Goal: Task Accomplishment & Management: Use online tool/utility

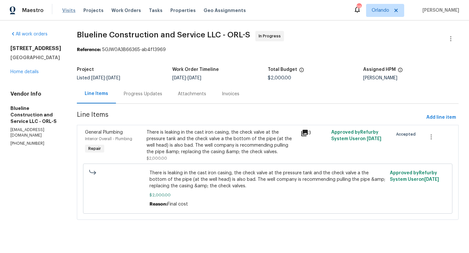
click at [67, 10] on span "Visits" at bounding box center [68, 10] width 13 height 7
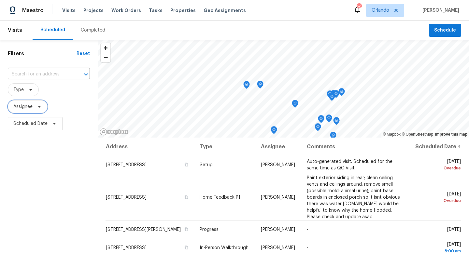
click at [25, 110] on span "Assignee" at bounding box center [28, 106] width 40 height 13
type input "caleb hurst"
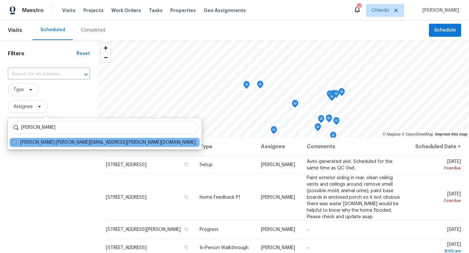
click at [14, 141] on span at bounding box center [14, 142] width 5 height 5
click at [14, 141] on input "Caleb Hurst caleb.hurst@opendoor.com" at bounding box center [14, 141] width 4 height 4
checkbox input "true"
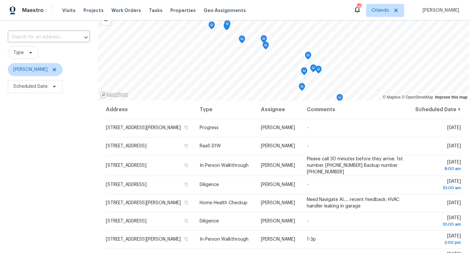
scroll to position [11, 0]
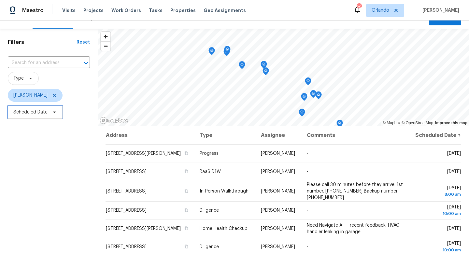
click at [50, 113] on span at bounding box center [53, 112] width 7 height 5
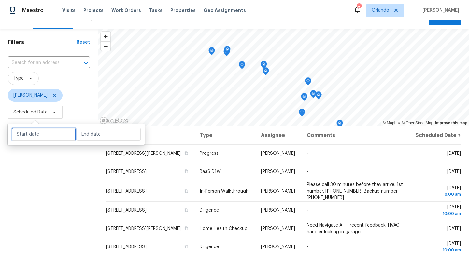
click at [53, 135] on input "text" at bounding box center [44, 134] width 64 height 13
select select "8"
select select "2025"
select select "9"
select select "2025"
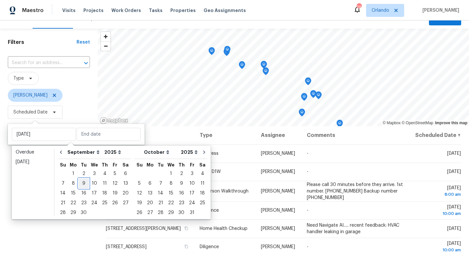
click at [85, 184] on div "9" at bounding box center [84, 183] width 10 height 9
type input "Tue, Sep 09"
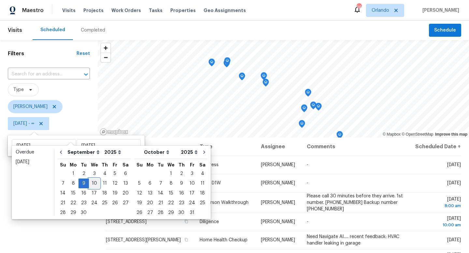
click at [92, 184] on div "10" at bounding box center [94, 183] width 11 height 9
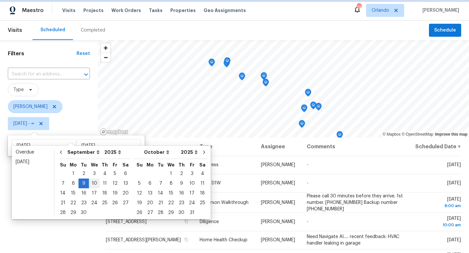
type input "Wed, Sep 10"
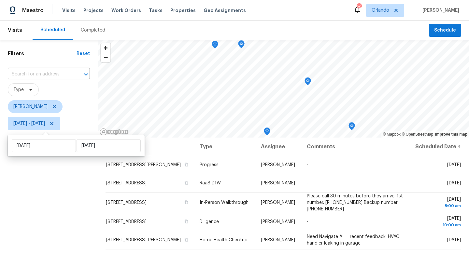
click at [50, 198] on div "Filters Reset ​ Type Caleb Hurst Tue, Sep 09 - Wed, Sep 10" at bounding box center [49, 190] width 98 height 300
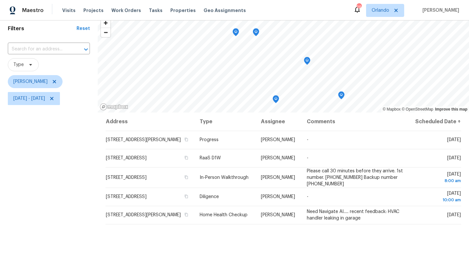
scroll to position [24, 0]
click at [54, 101] on icon at bounding box center [51, 99] width 5 height 5
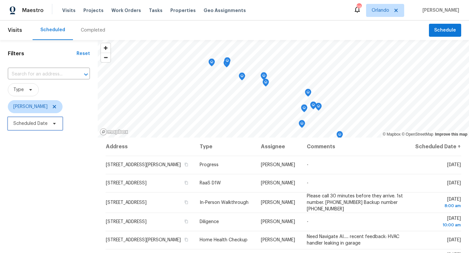
click at [35, 125] on span "Scheduled Date" at bounding box center [30, 124] width 34 height 7
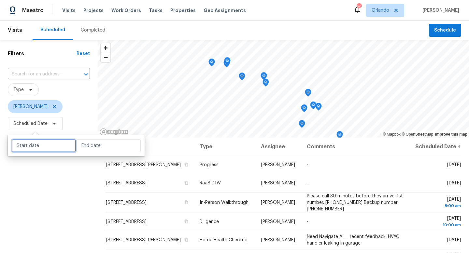
click at [39, 145] on input "text" at bounding box center [44, 145] width 64 height 13
select select "8"
select select "2025"
select select "9"
select select "2025"
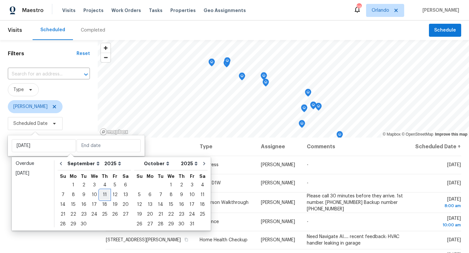
click at [104, 195] on div "11" at bounding box center [105, 195] width 10 height 9
type input "Thu, Sep 11"
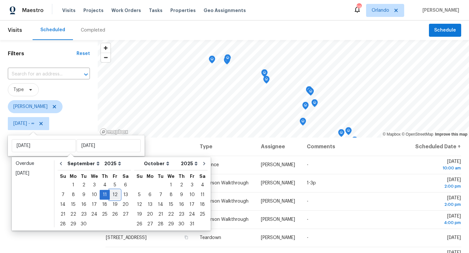
click at [111, 195] on div "12" at bounding box center [115, 195] width 10 height 9
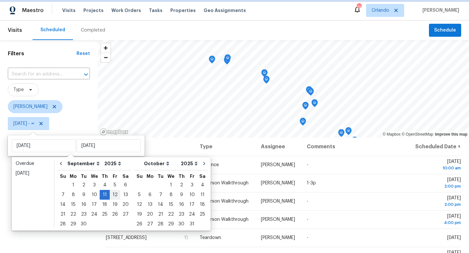
type input "Fri, Sep 12"
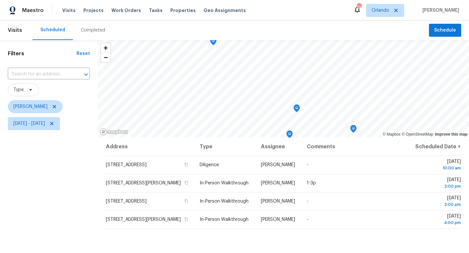
click at [49, 206] on div "Filters Reset ​ Type Caleb Hurst Thu, Sep 11 - Fri, Sep 12" at bounding box center [49, 190] width 98 height 300
click at [54, 124] on icon at bounding box center [51, 123] width 5 height 5
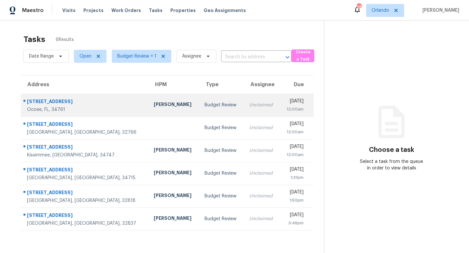
click at [199, 110] on td "Budget Review" at bounding box center [221, 105] width 45 height 23
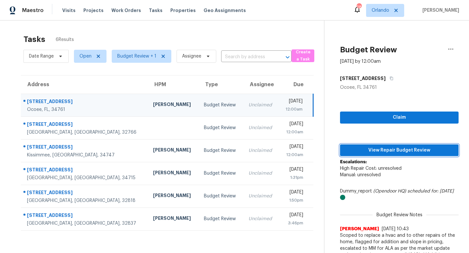
click at [398, 149] on span "View Repair Budget Review" at bounding box center [399, 151] width 108 height 8
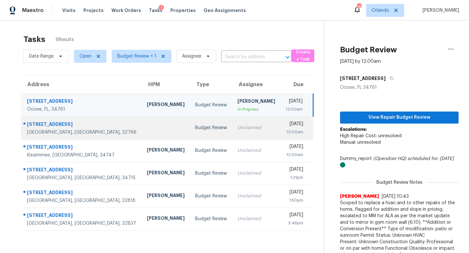
click at [192, 125] on td "Budget Review" at bounding box center [211, 128] width 42 height 23
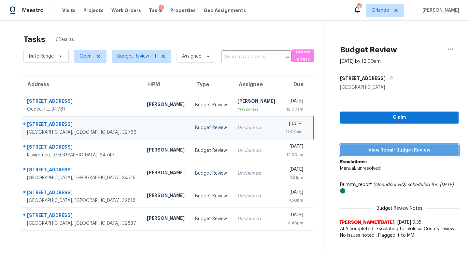
click at [387, 147] on span "View Repair Budget Review" at bounding box center [399, 151] width 108 height 8
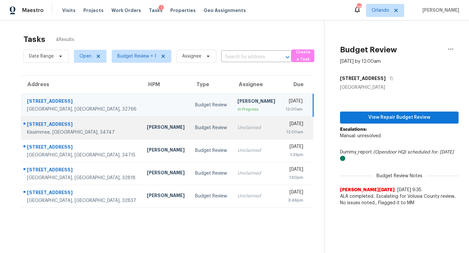
click at [237, 130] on div "Unclaimed" at bounding box center [256, 128] width 38 height 7
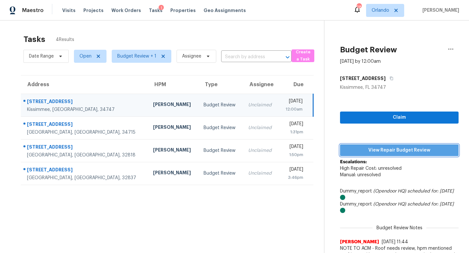
click at [394, 150] on span "View Repair Budget Review" at bounding box center [399, 151] width 108 height 8
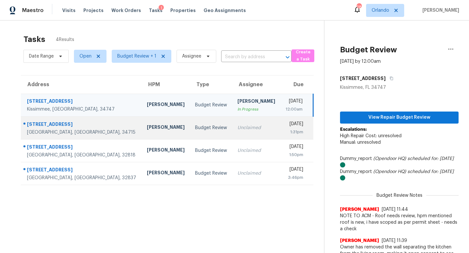
click at [237, 128] on div "Unclaimed" at bounding box center [256, 128] width 38 height 7
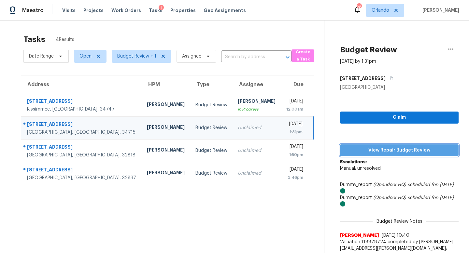
click at [406, 150] on span "View Repair Budget Review" at bounding box center [399, 151] width 108 height 8
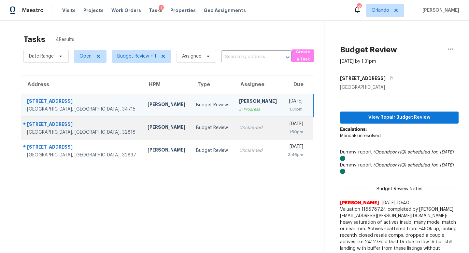
click at [239, 129] on div "Unclaimed" at bounding box center [258, 128] width 38 height 7
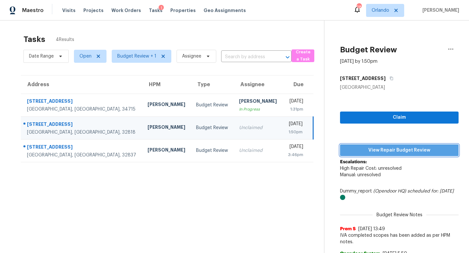
click at [388, 149] on span "View Repair Budget Review" at bounding box center [399, 151] width 108 height 8
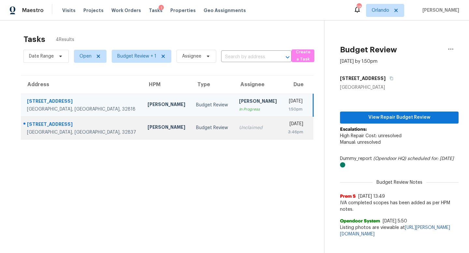
click at [191, 133] on td "Budget Review" at bounding box center [212, 128] width 43 height 23
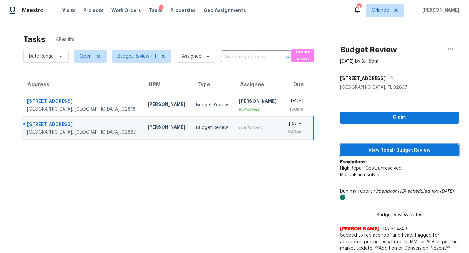
click at [380, 149] on span "View Repair Budget Review" at bounding box center [399, 151] width 108 height 8
